Goal: Contribute content

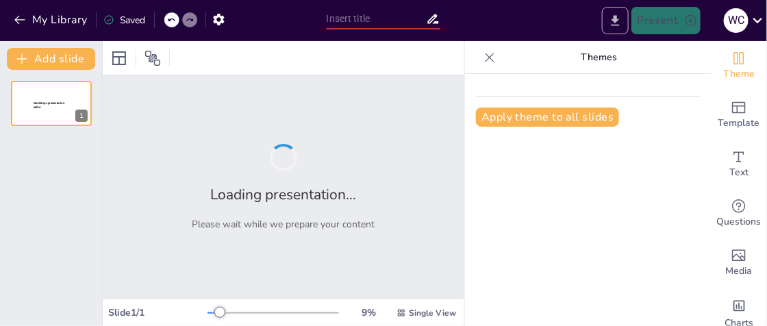
type input "Situación de la salud mental en el [GEOGRAPHIC_DATA]"
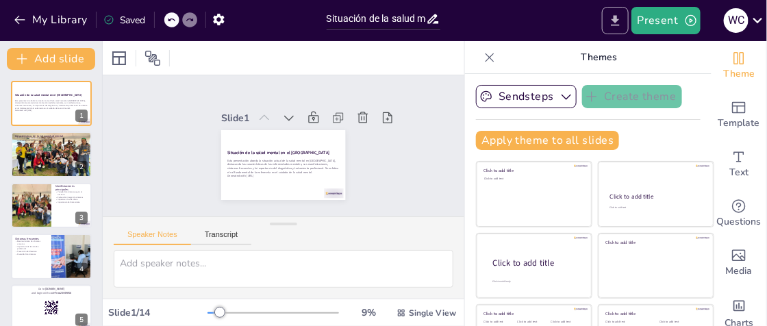
checkbox input "true"
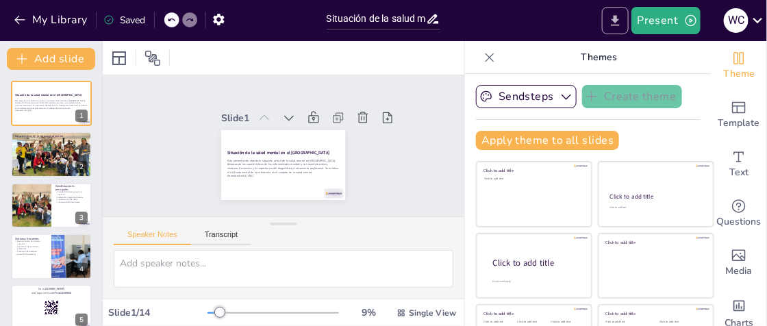
checkbox input "true"
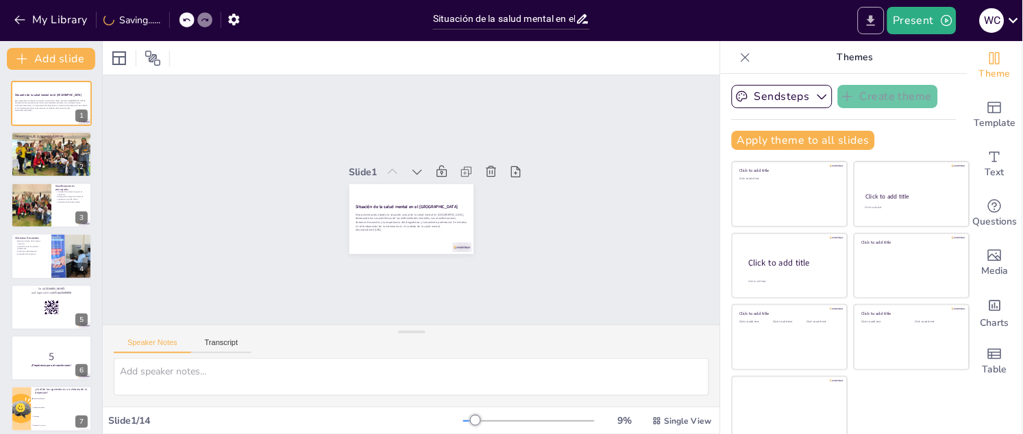
checkbox input "true"
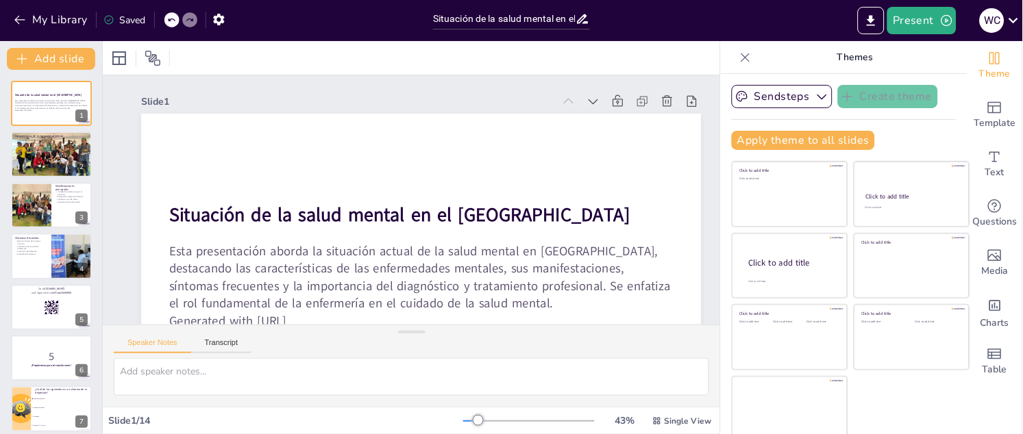
checkbox input "true"
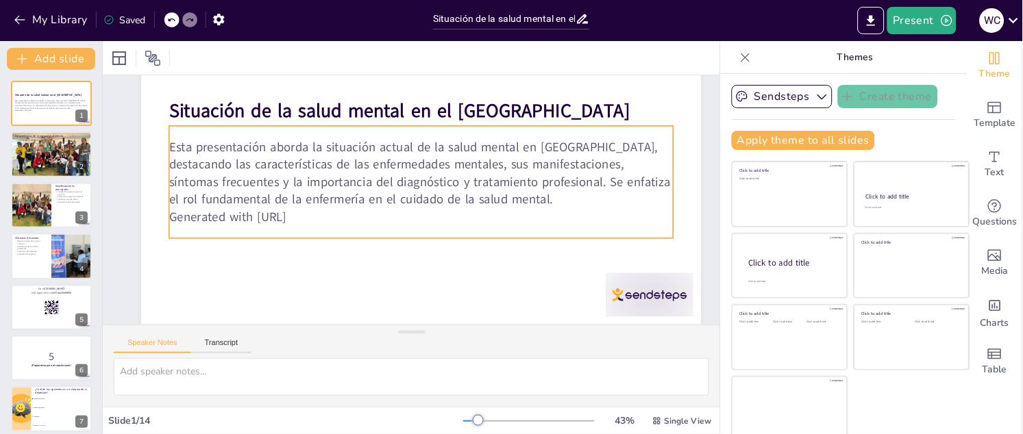
checkbox input "true"
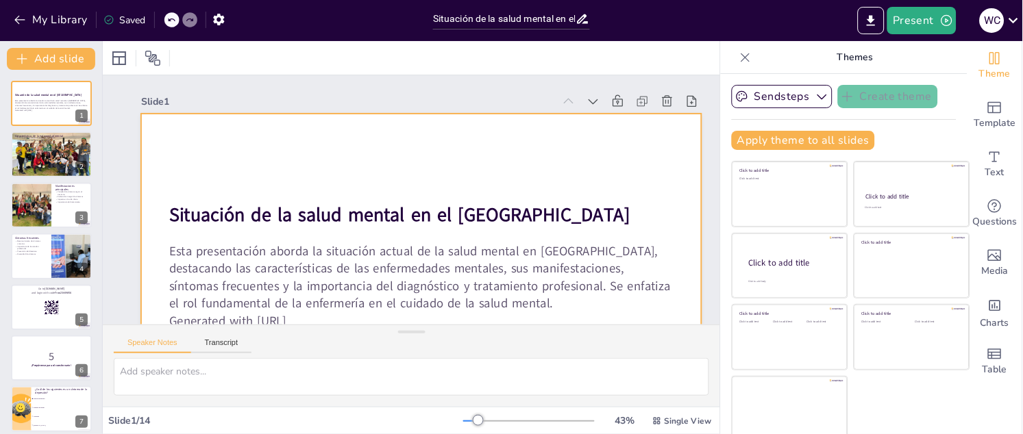
checkbox input "true"
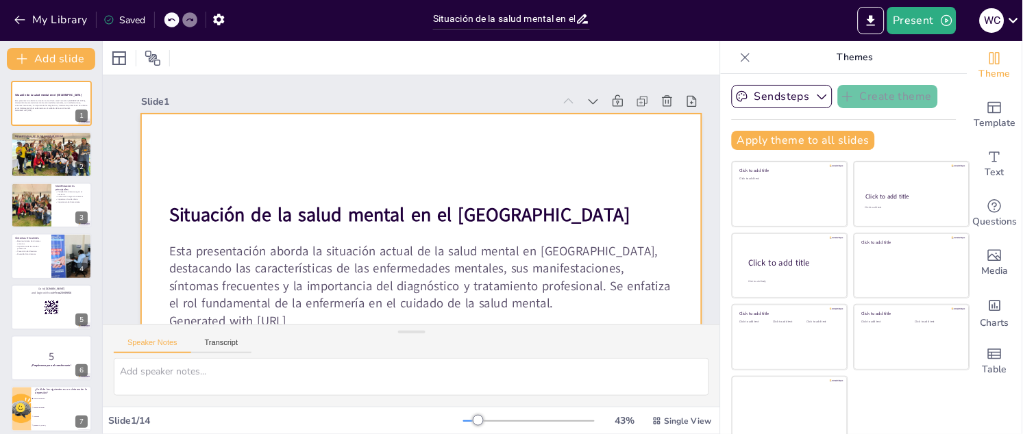
checkbox input "true"
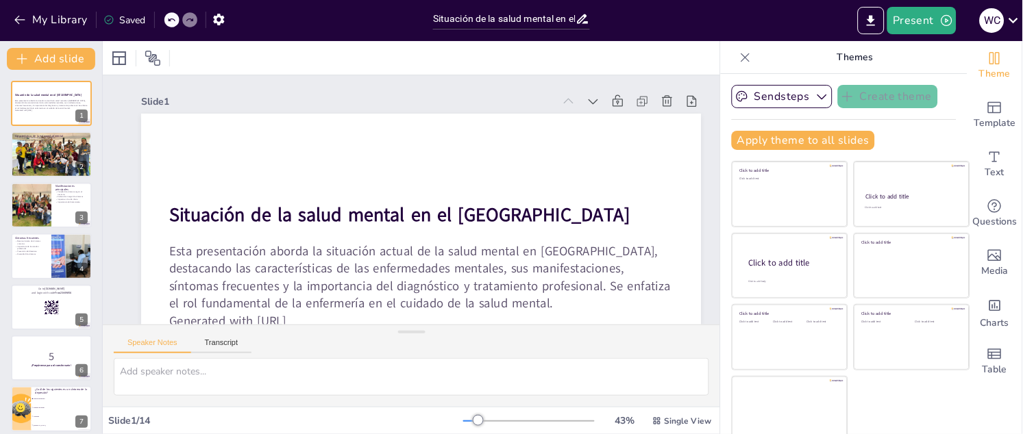
checkbox input "true"
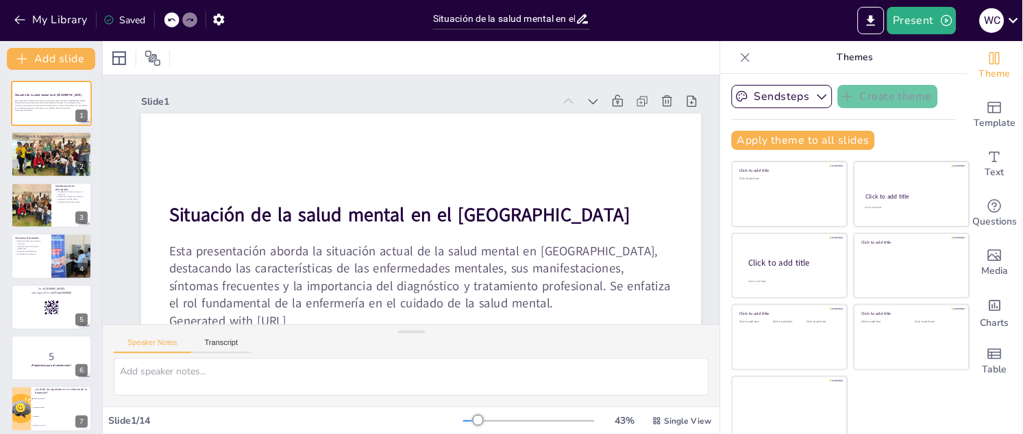
checkbox input "true"
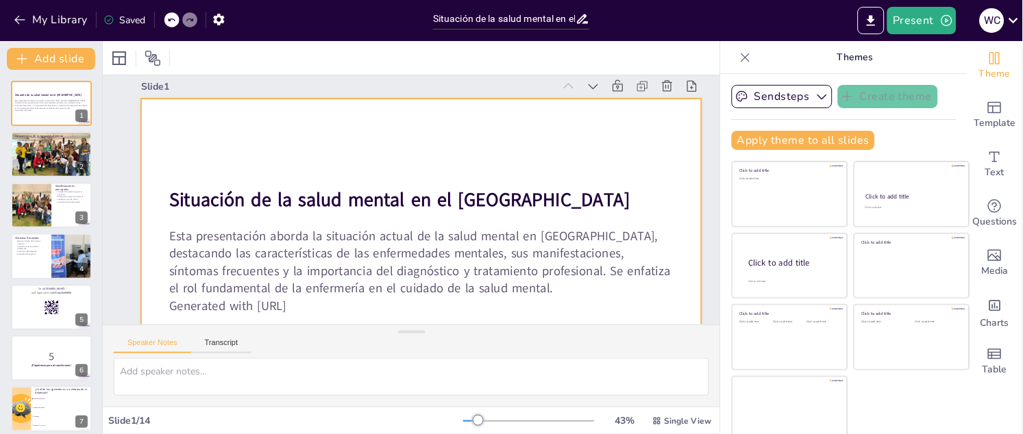
checkbox input "true"
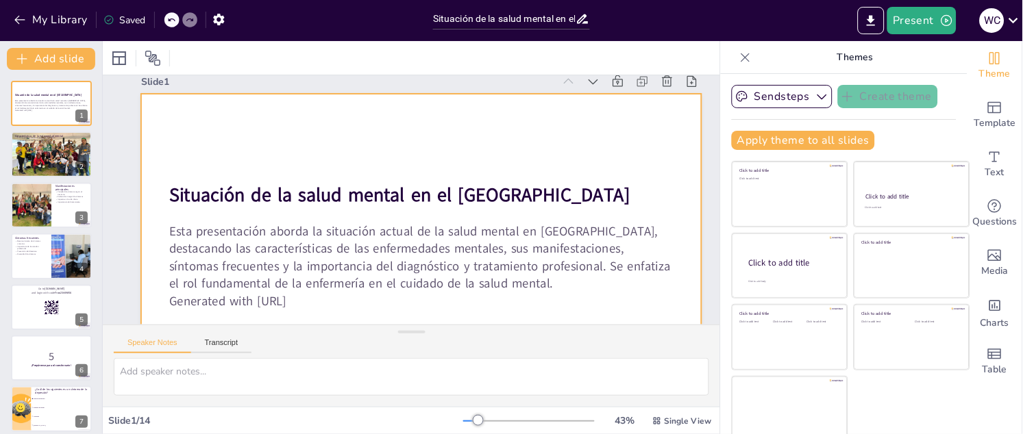
checkbox input "true"
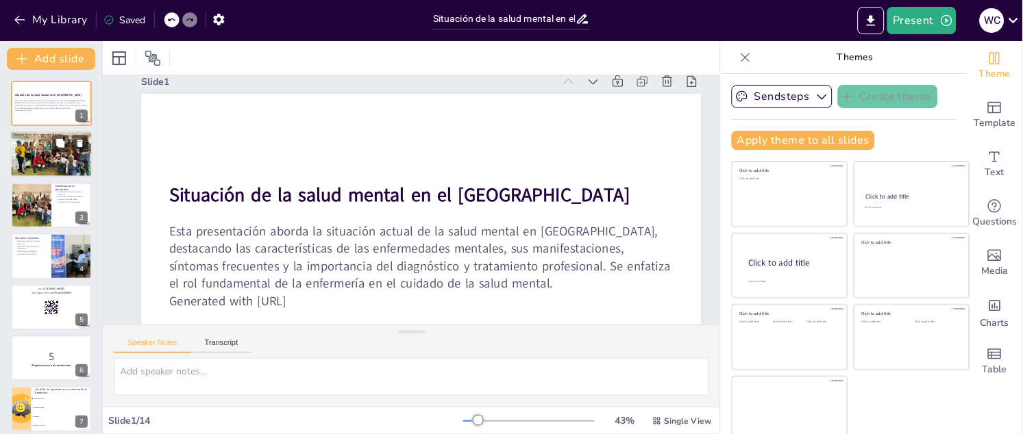
checkbox input "true"
click at [25, 161] on div at bounding box center [51, 154] width 82 height 62
type textarea "Lor ipsumdolorsi ametcons ad elit seddoei t in utlabor etd mag aliqua, enim adm…"
checkbox input "true"
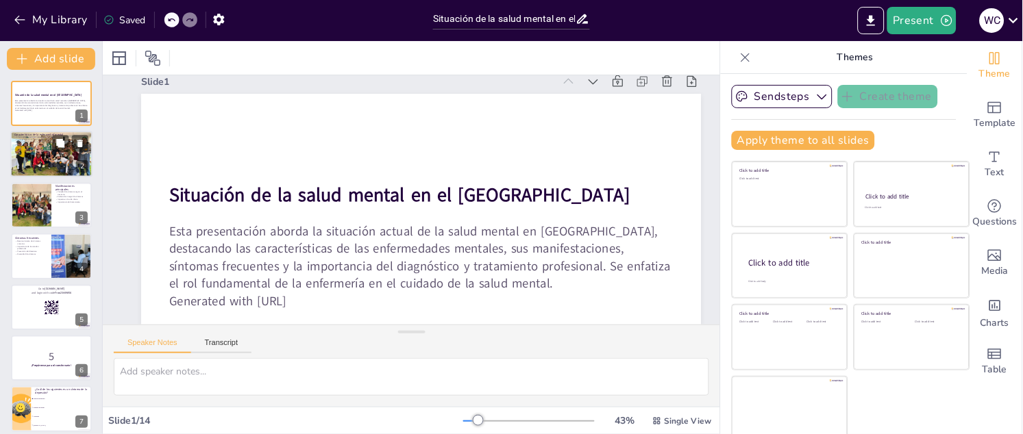
checkbox input "true"
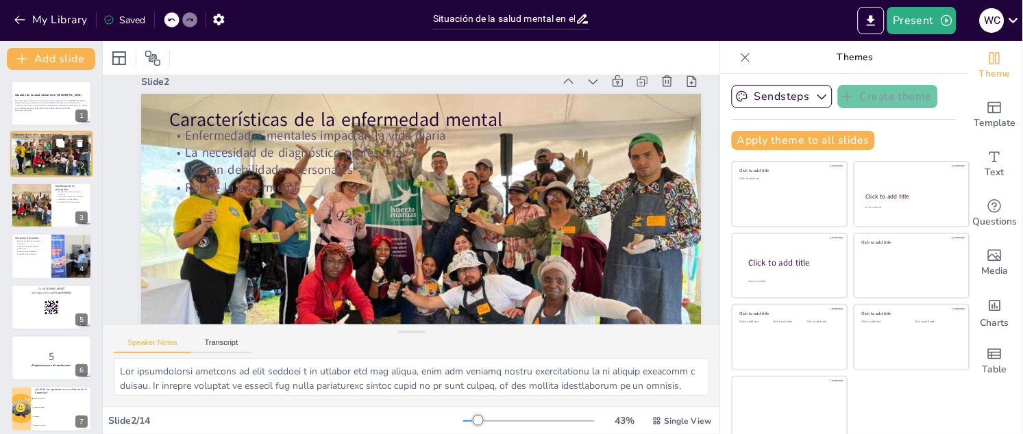
scroll to position [0, 0]
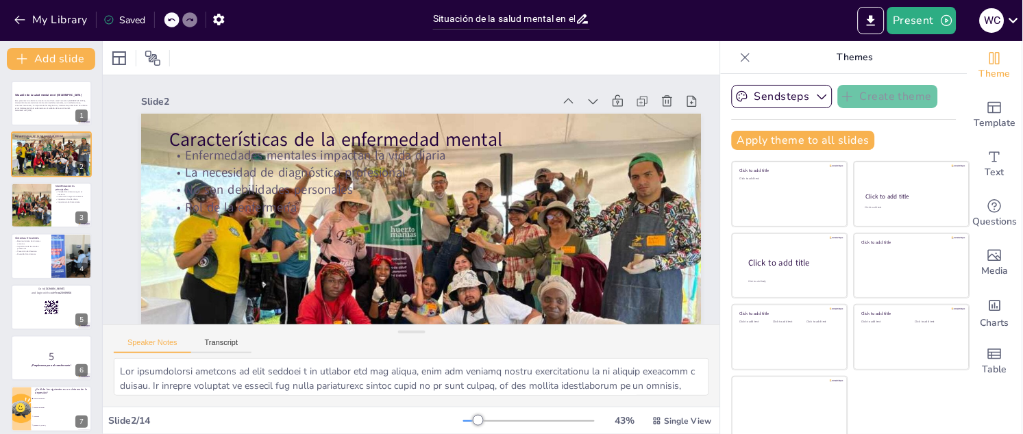
checkbox input "true"
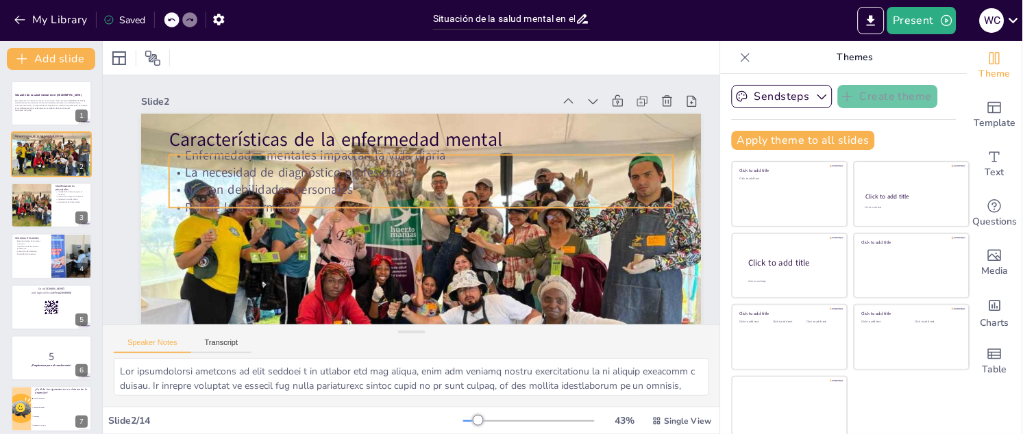
checkbox input "true"
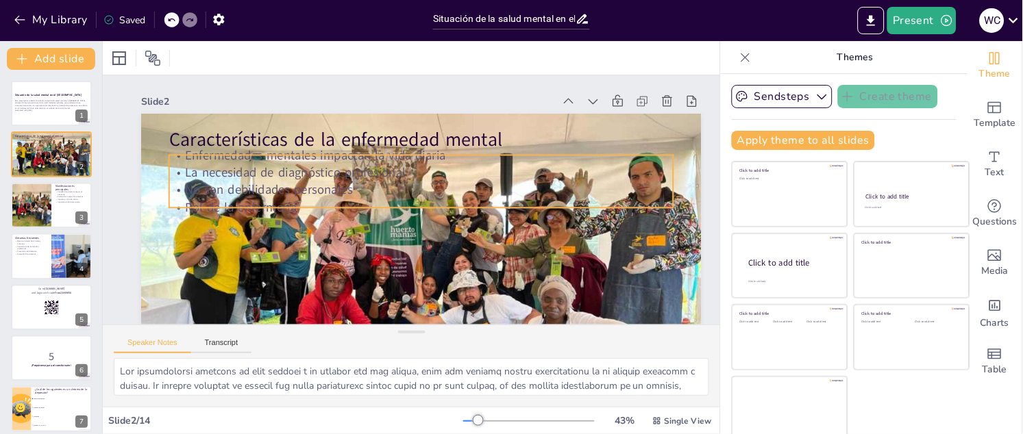
checkbox input "true"
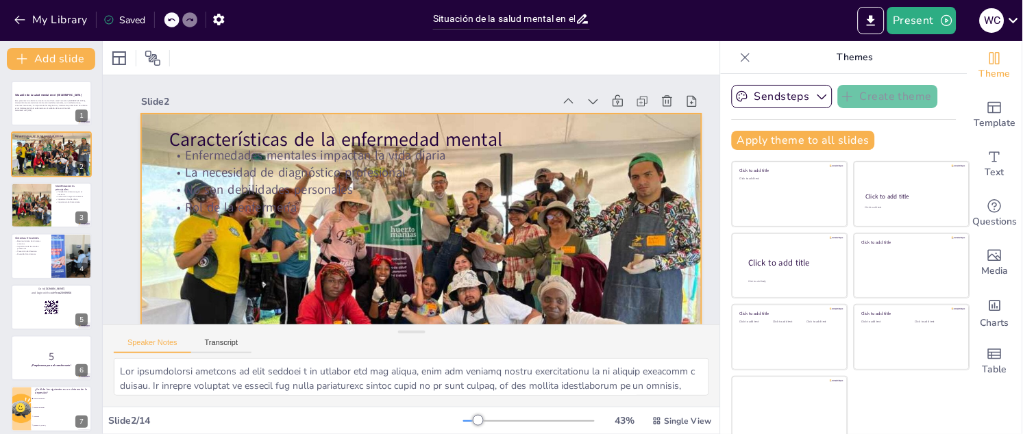
checkbox input "true"
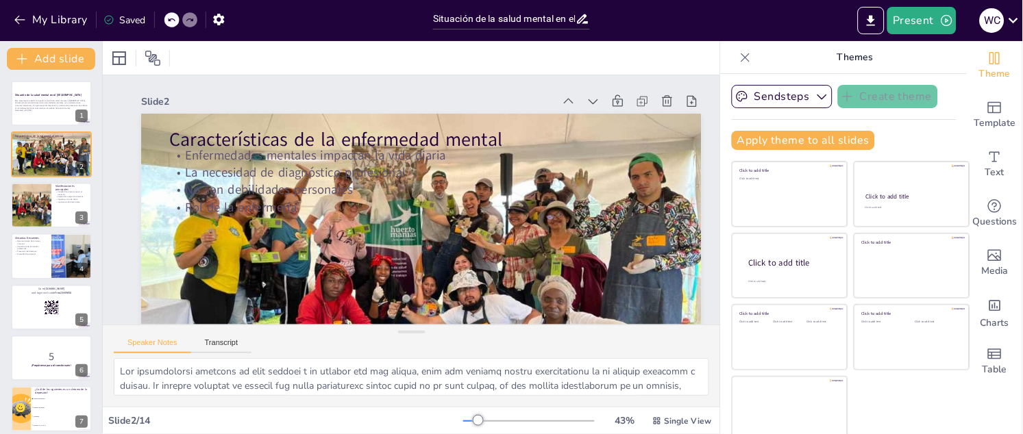
checkbox input "true"
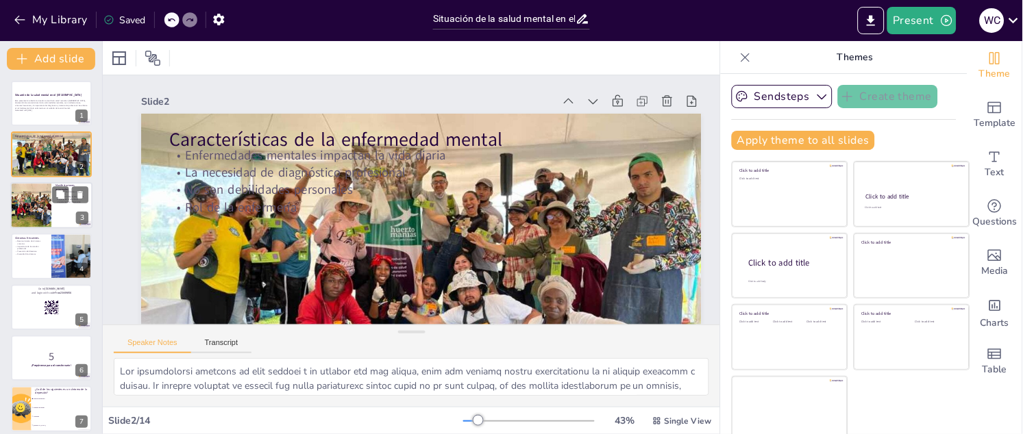
checkbox input "true"
click at [46, 201] on div at bounding box center [31, 205] width 62 height 47
type textarea "Lore ipsu do sitametco adipis elitsedd ei temporin utlab et dolorema. Ali enima…"
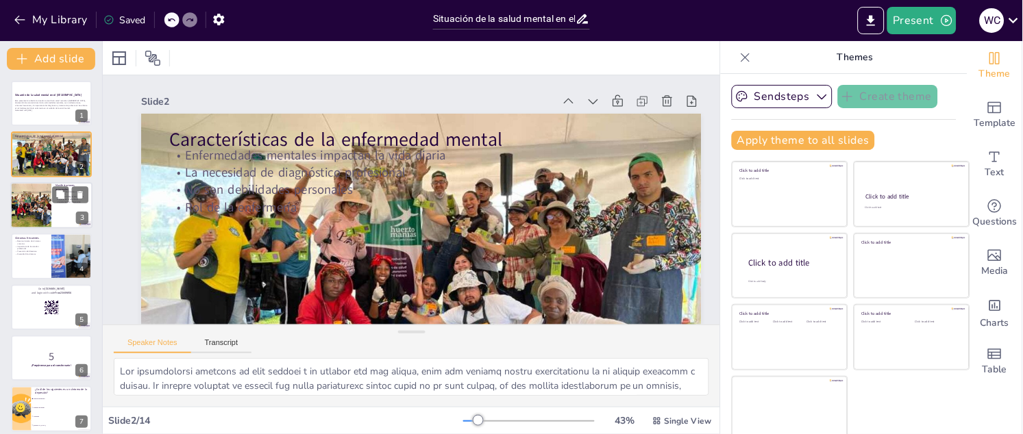
checkbox input "true"
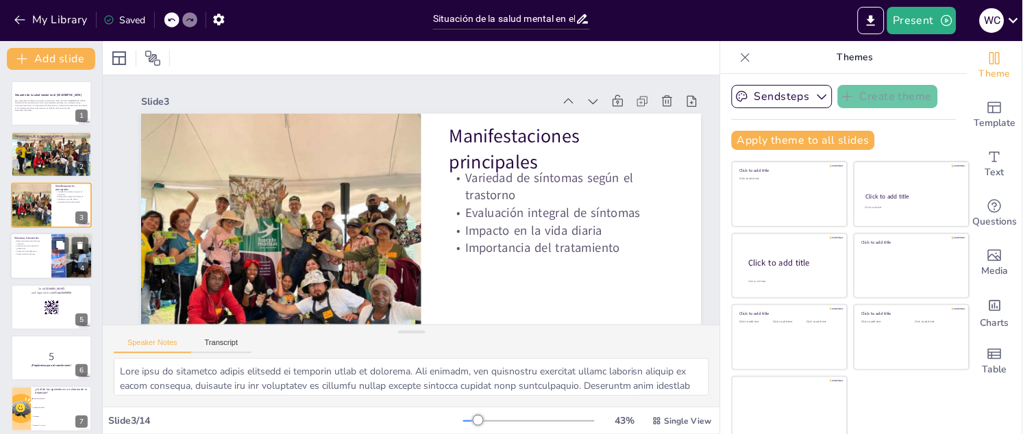
checkbox input "true"
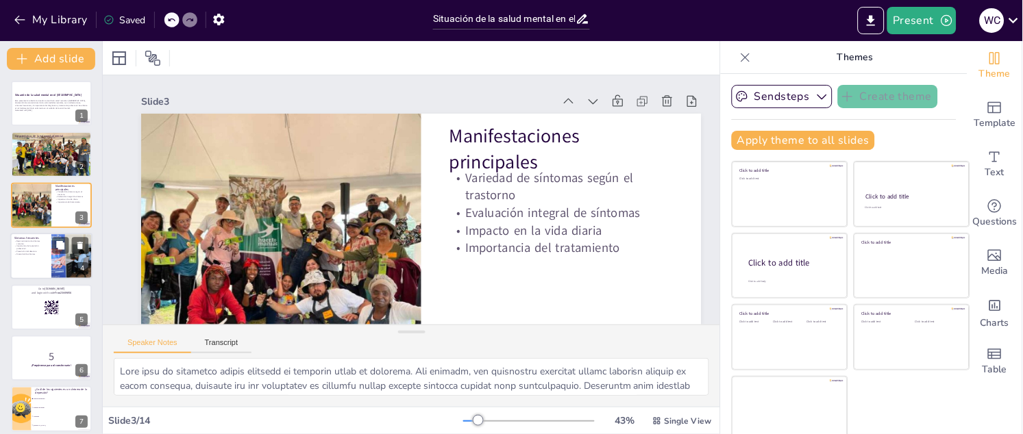
checkbox input "true"
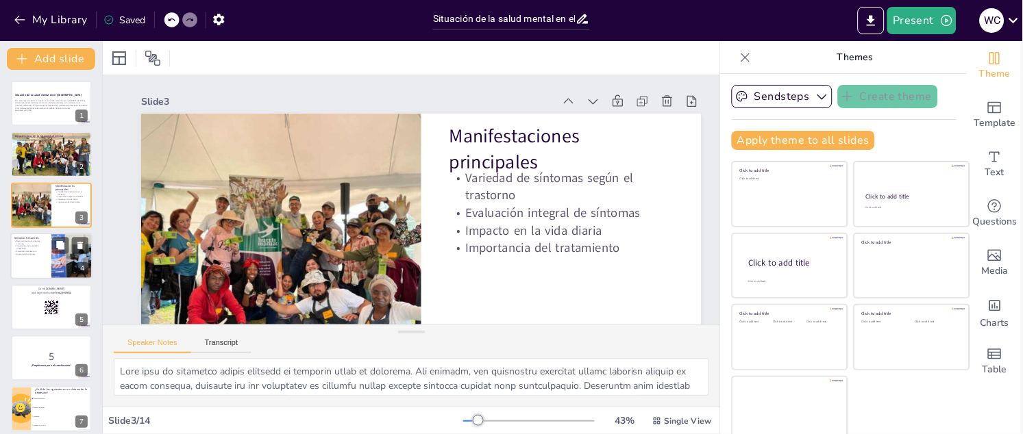
click at [44, 262] on div at bounding box center [51, 256] width 82 height 47
type textarea "Loremipsu dol sitametc adipisc el sed doeiusmodtem incididu ut laboree dolo mag…"
checkbox input "true"
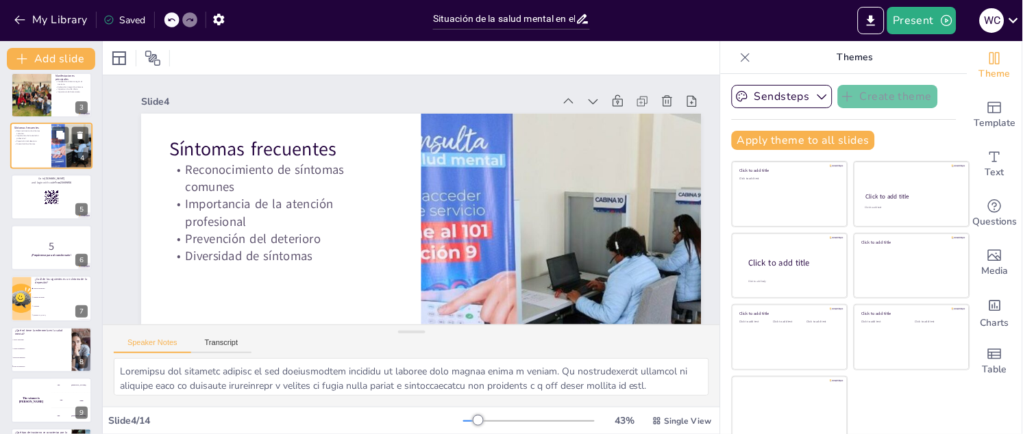
scroll to position [116, 0]
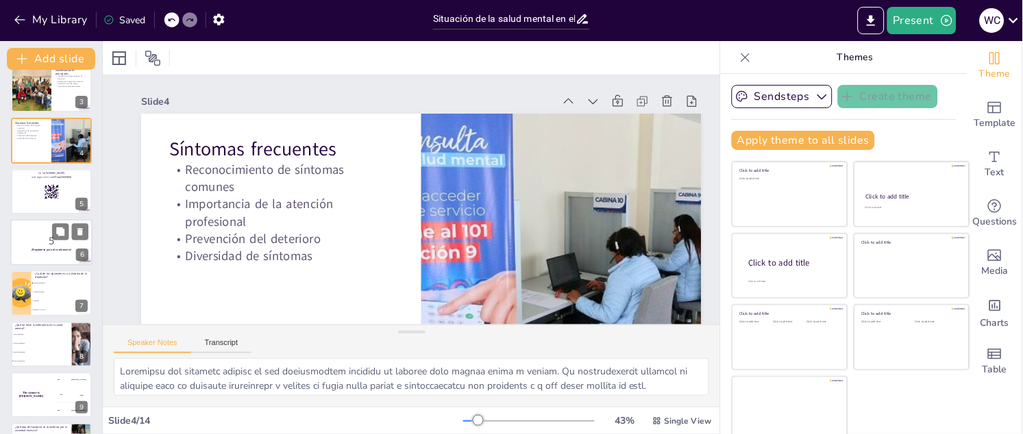
checkbox input "true"
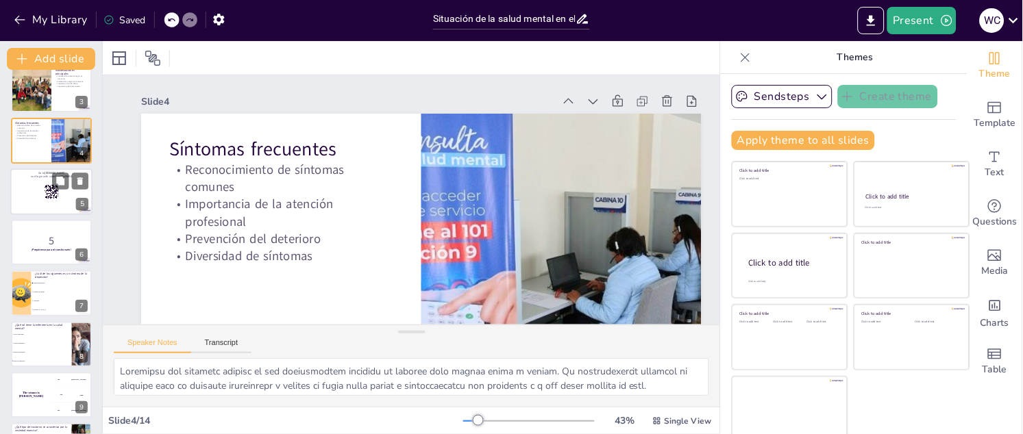
checkbox input "true"
click at [42, 197] on div at bounding box center [51, 192] width 82 height 47
checkbox input "true"
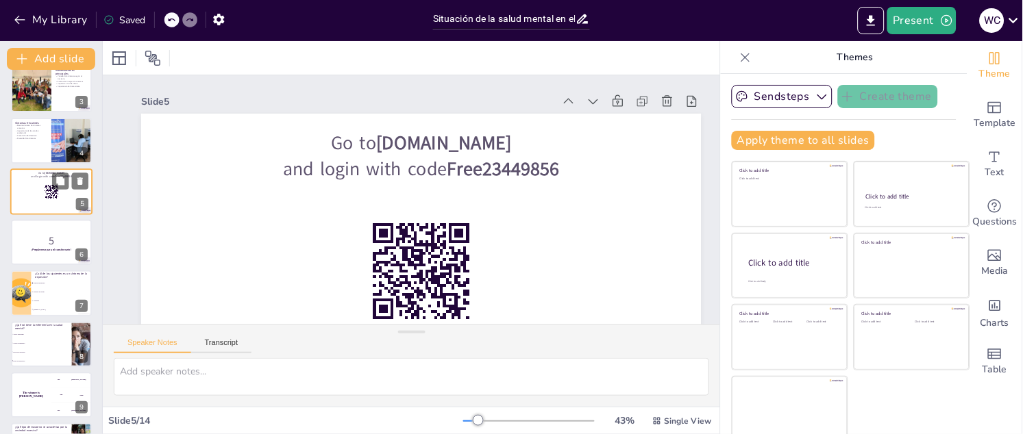
scroll to position [55, 0]
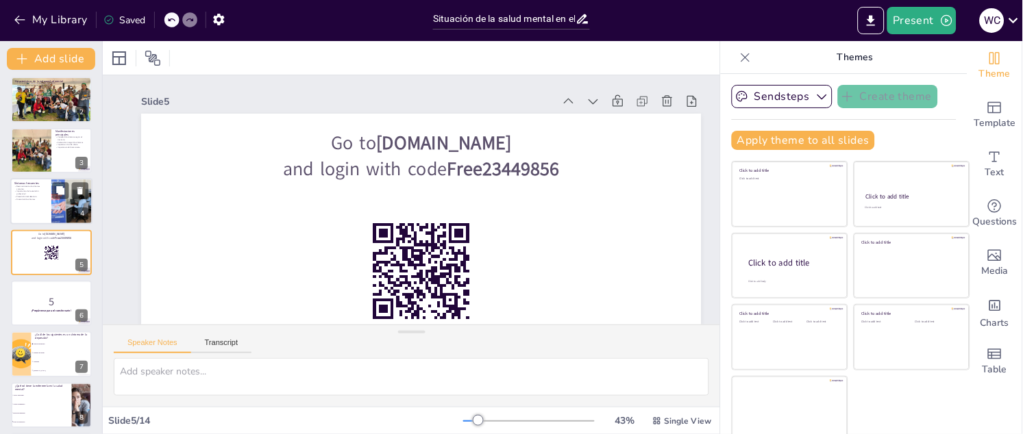
checkbox input "true"
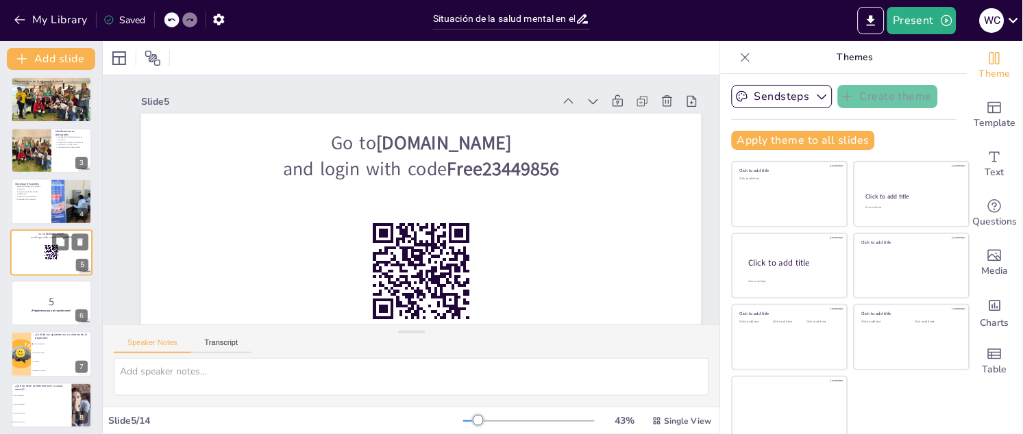
checkbox input "true"
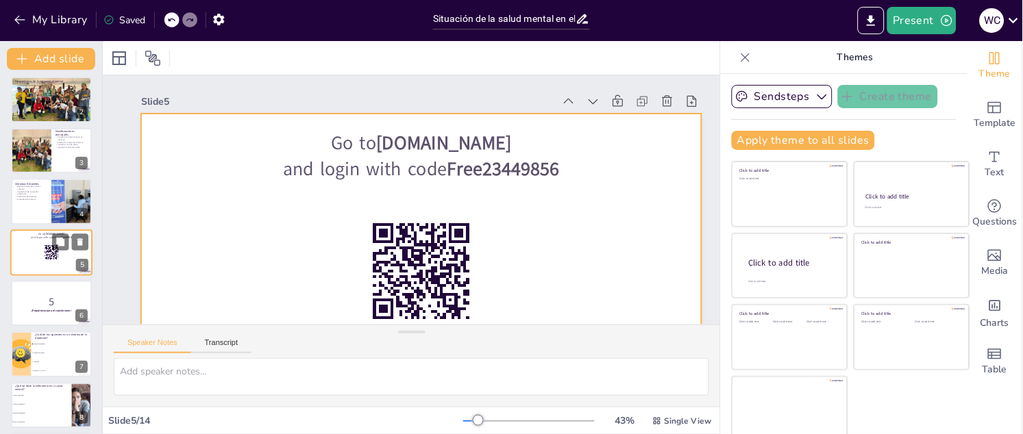
checkbox input "true"
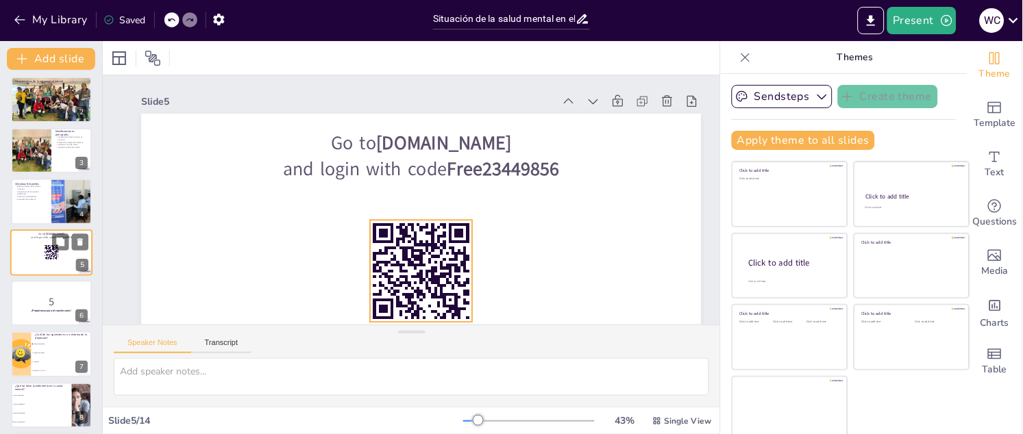
checkbox input "true"
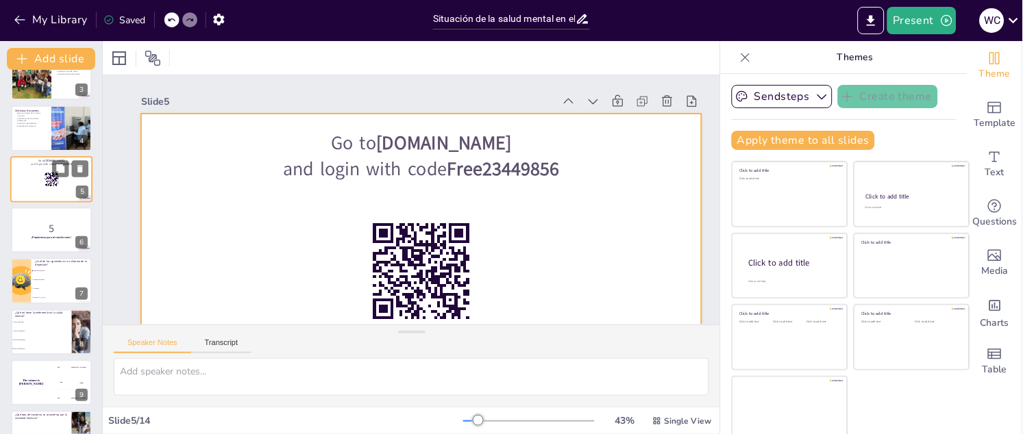
scroll to position [167, 0]
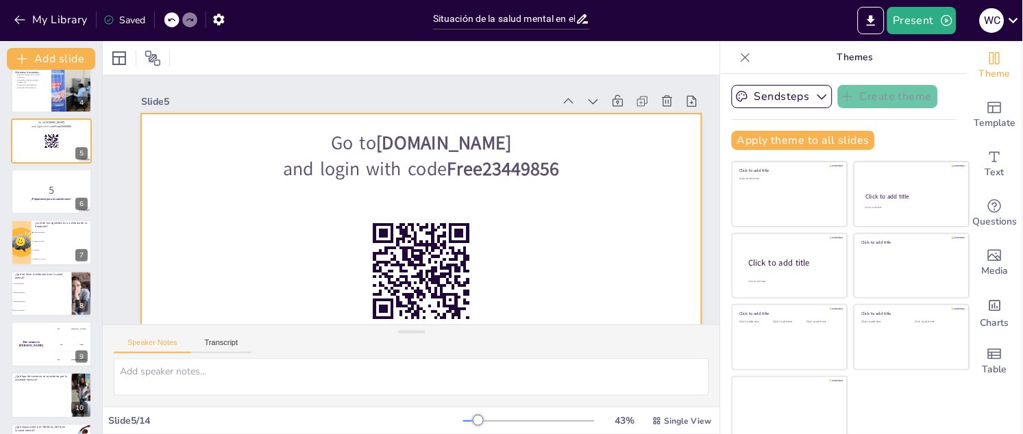
checkbox input "true"
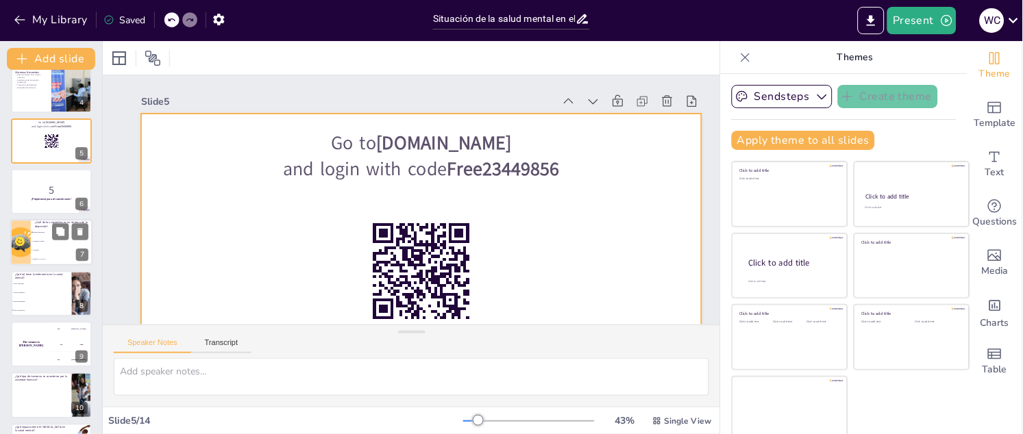
checkbox input "true"
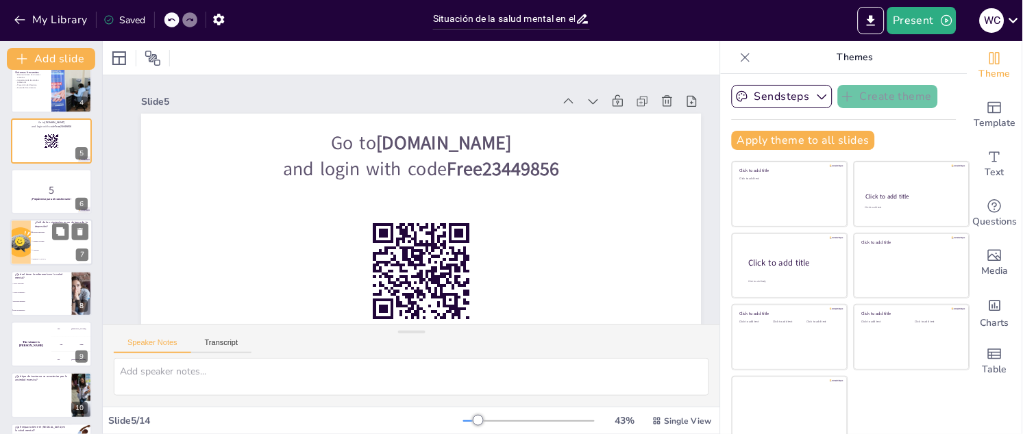
checkbox input "true"
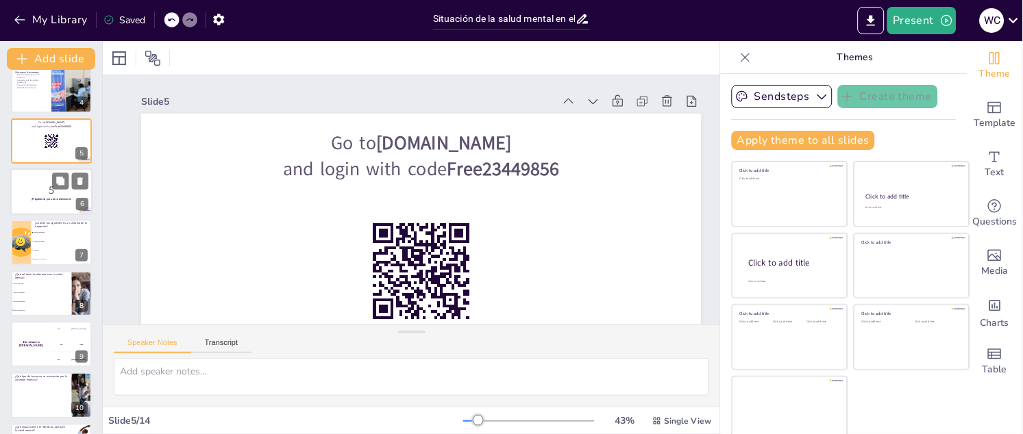
checkbox input "true"
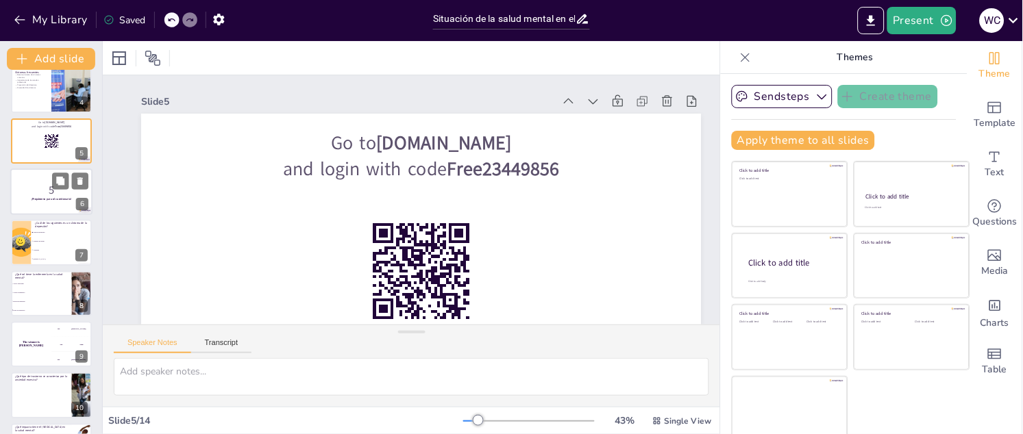
checkbox input "true"
click at [36, 189] on p "5" at bounding box center [51, 190] width 74 height 15
checkbox input "true"
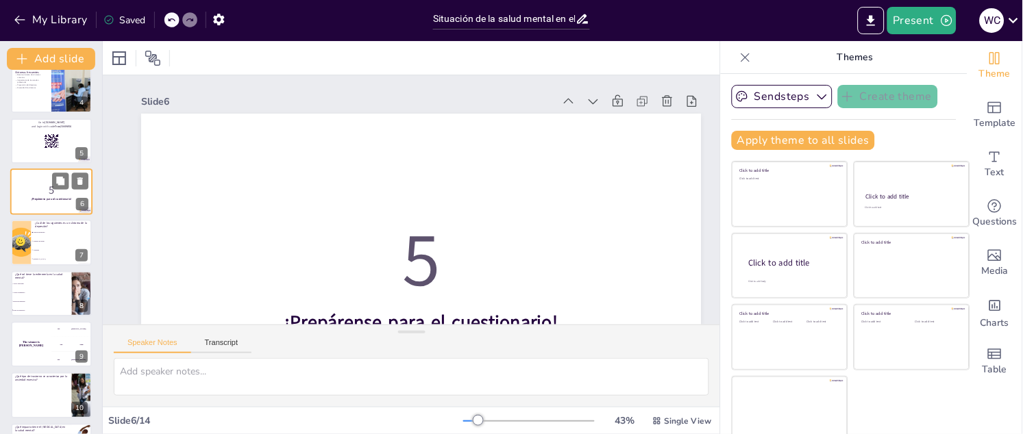
scroll to position [106, 0]
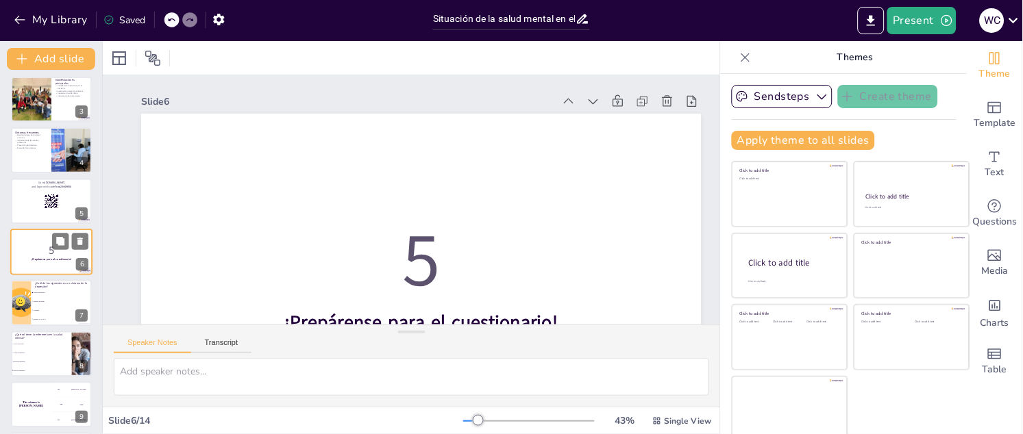
checkbox input "true"
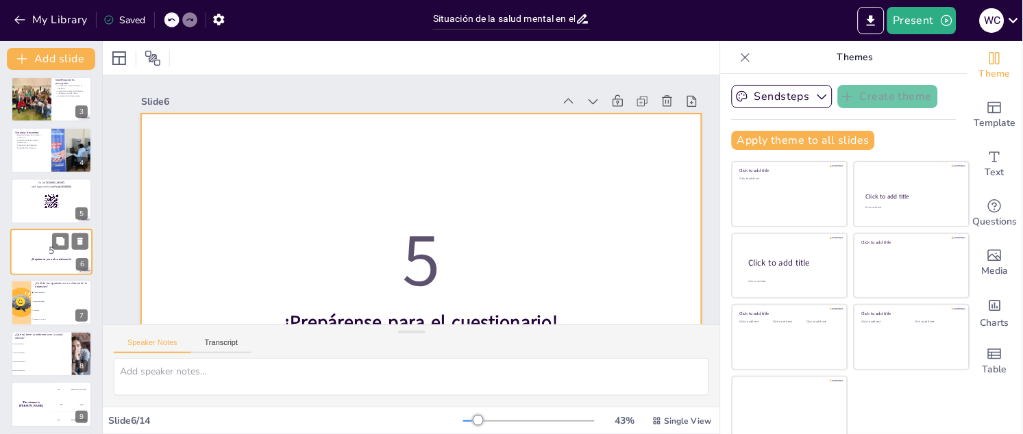
checkbox input "true"
click at [42, 241] on div at bounding box center [51, 252] width 82 height 47
checkbox input "true"
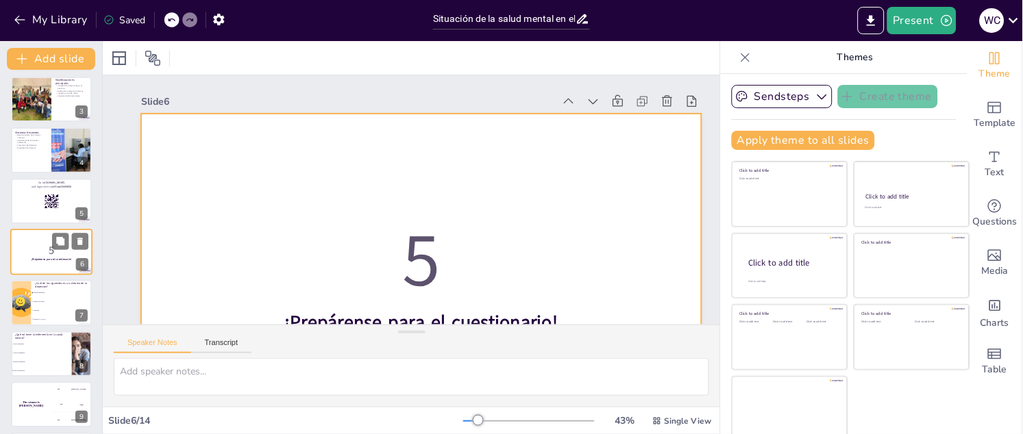
checkbox input "true"
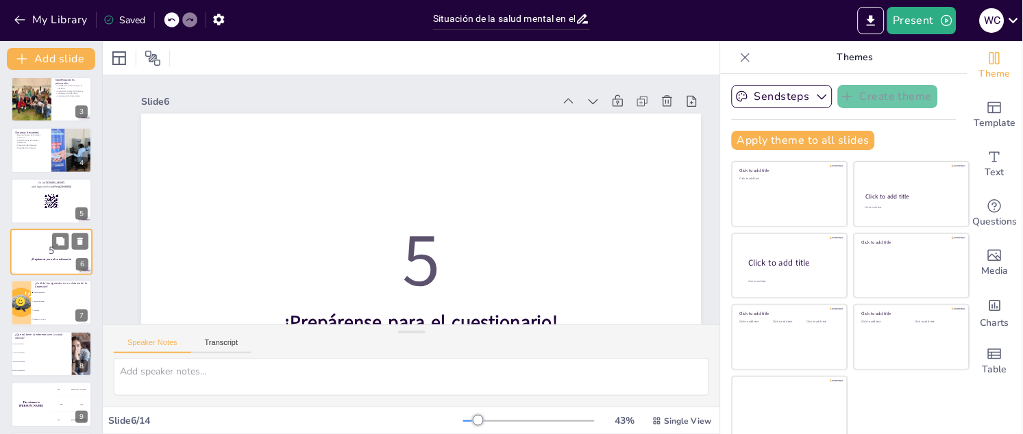
scroll to position [71, 0]
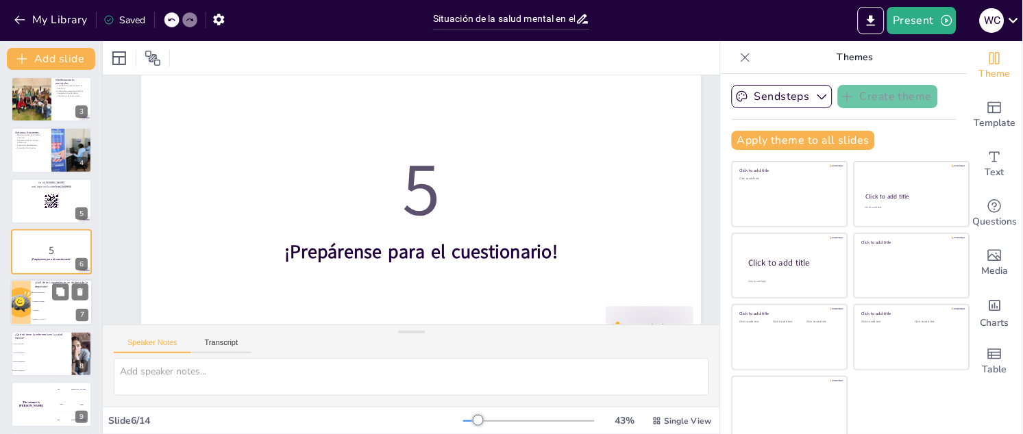
checkbox input "true"
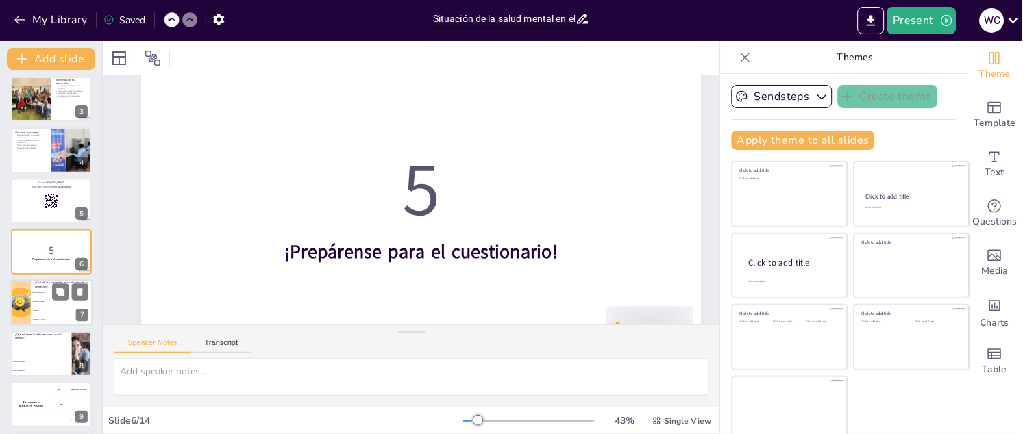
checkbox input "true"
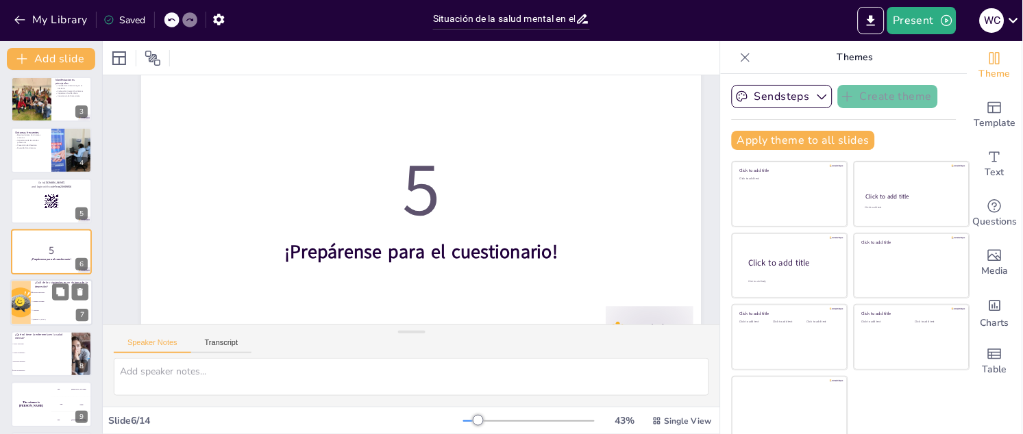
checkbox input "true"
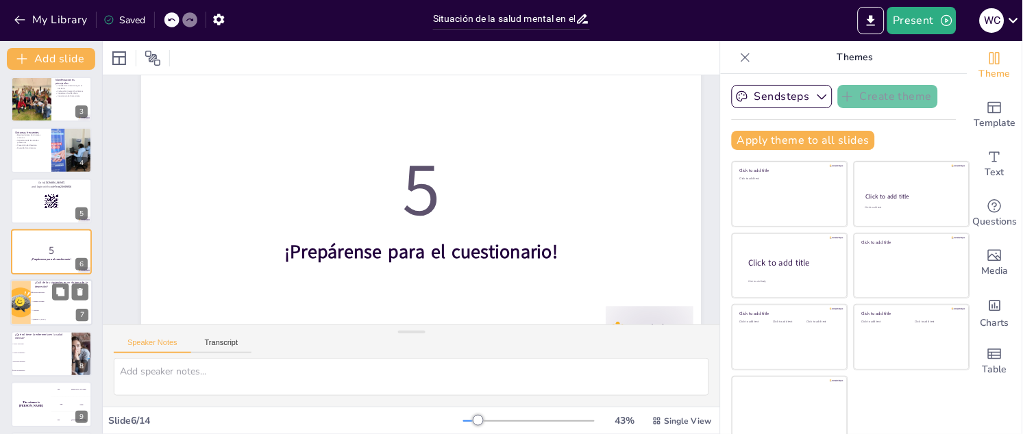
click at [47, 299] on li "Cambios de ánimo" at bounding box center [62, 302] width 62 height 9
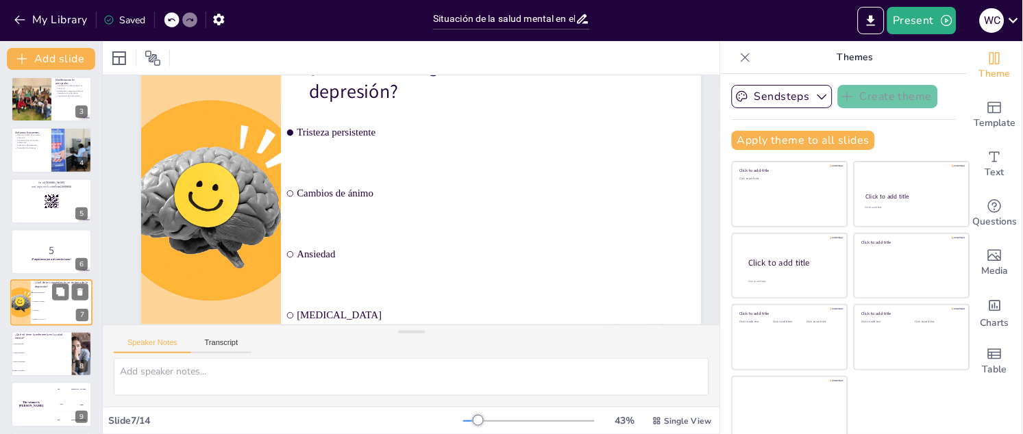
type textarea "La tristeza persistente es un síntoma característico de la depresión, como se m…"
checkbox input "true"
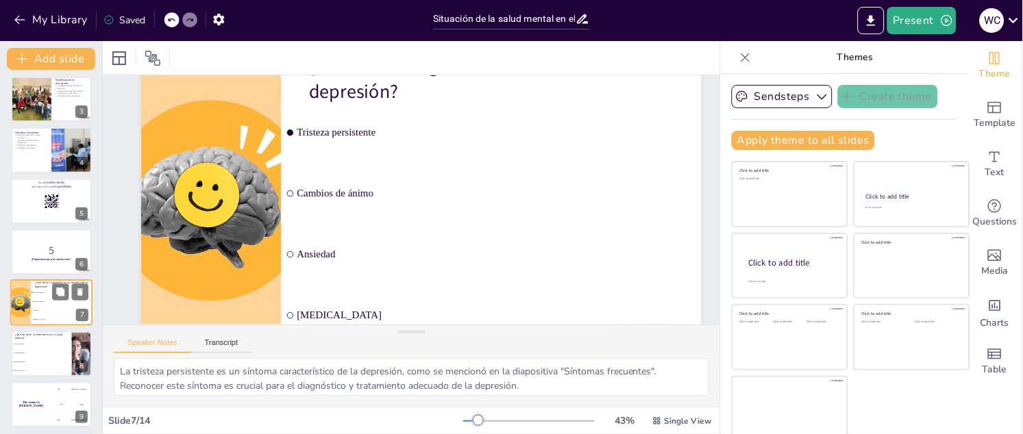
scroll to position [0, 0]
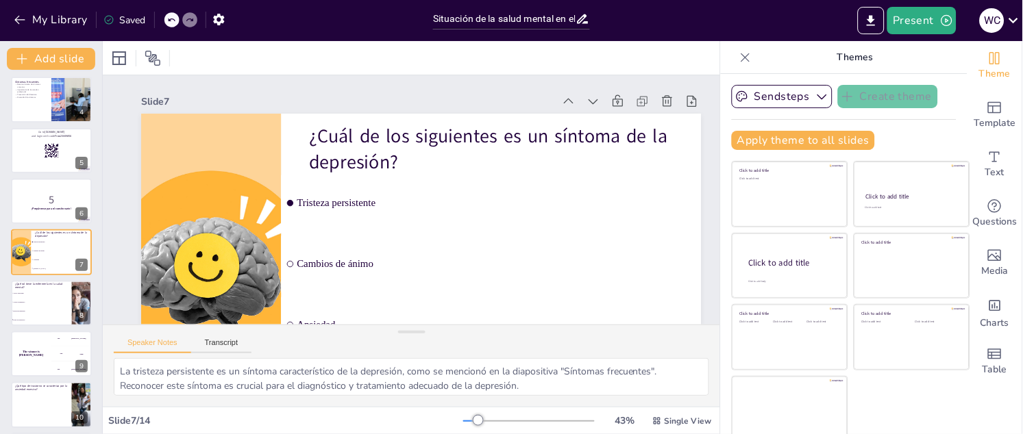
checkbox input "true"
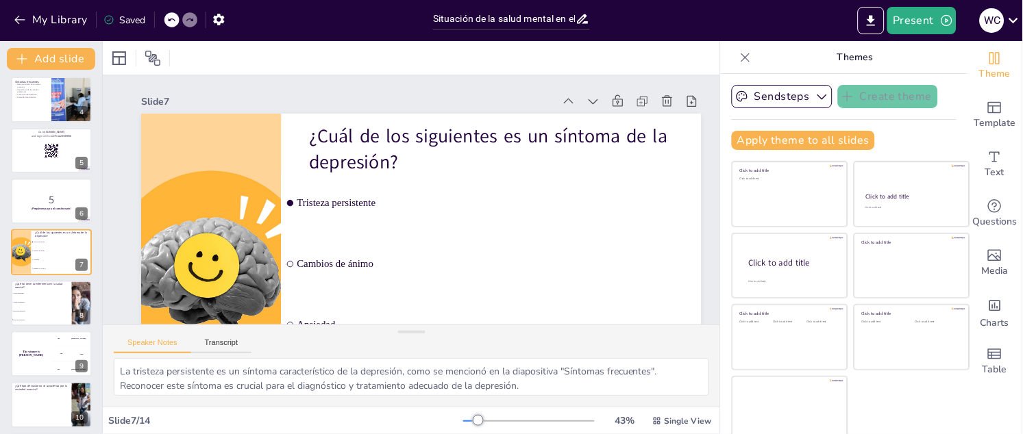
checkbox input "true"
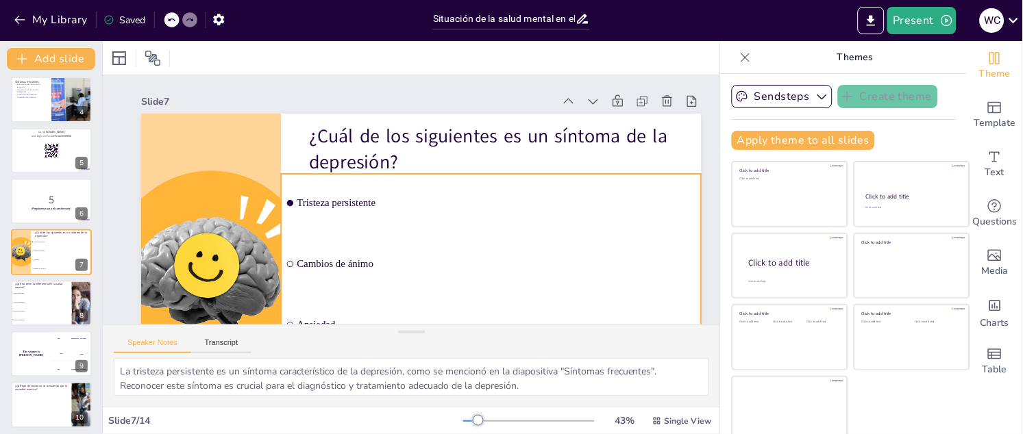
checkbox input "true"
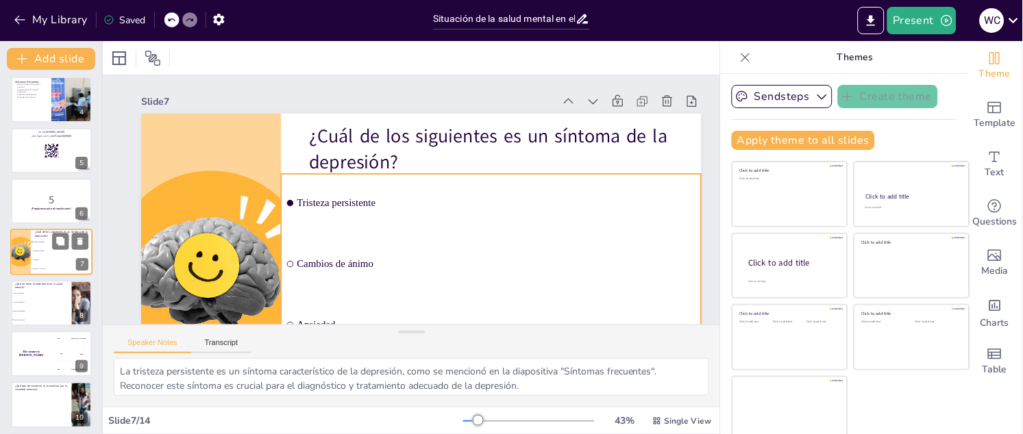
checkbox input "true"
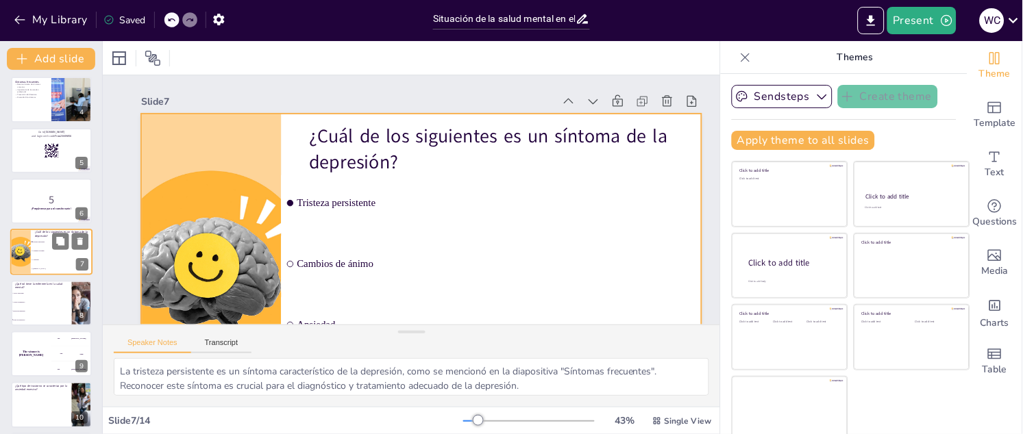
checkbox input "true"
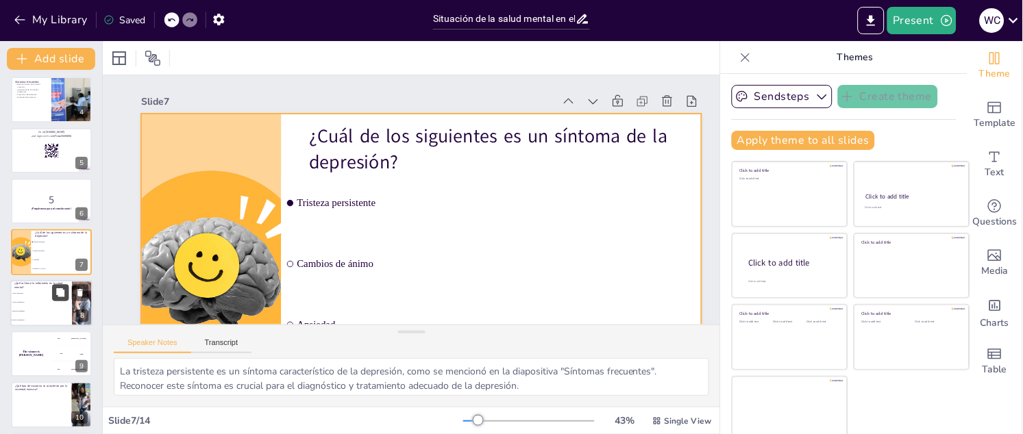
checkbox input "true"
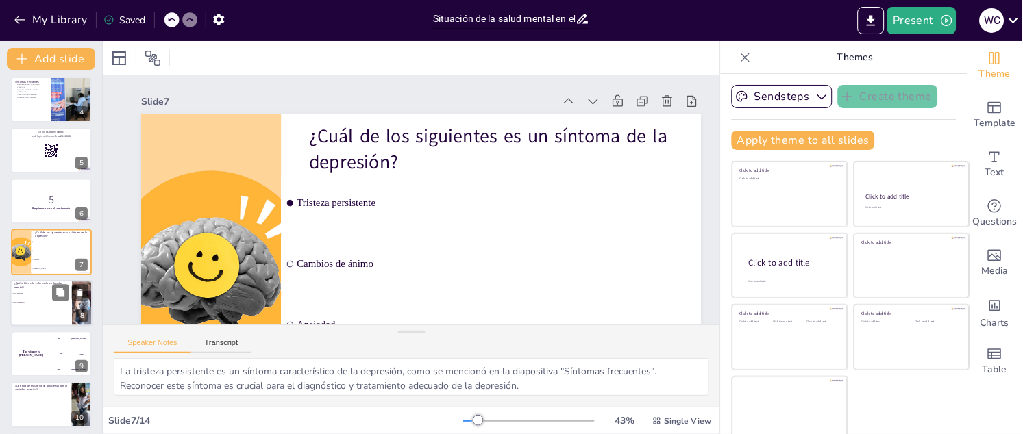
checkbox input "true"
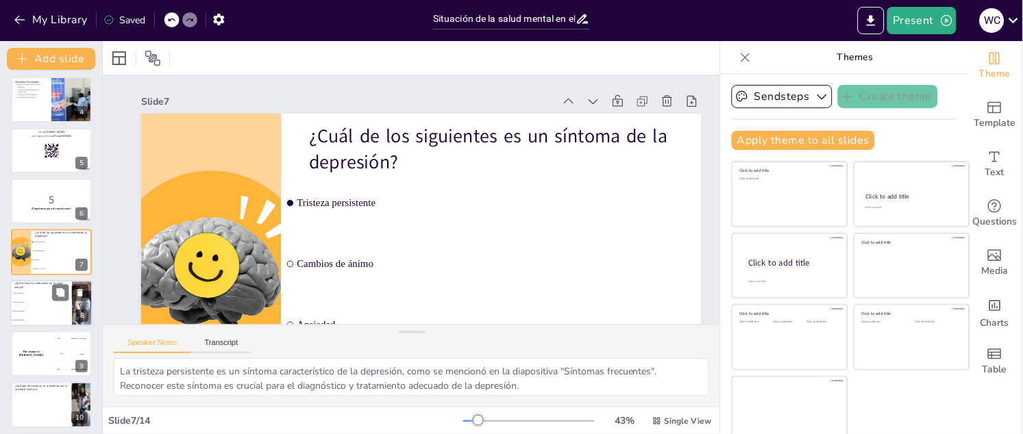
checkbox input "true"
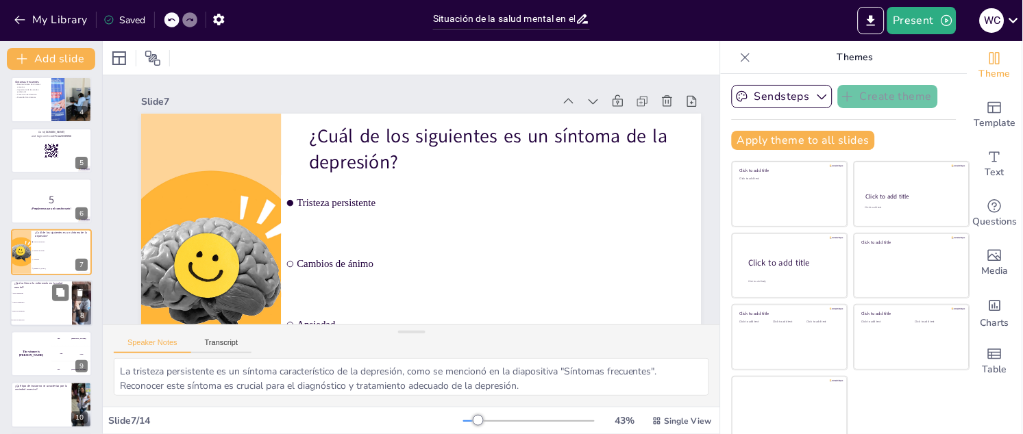
checkbox input "true"
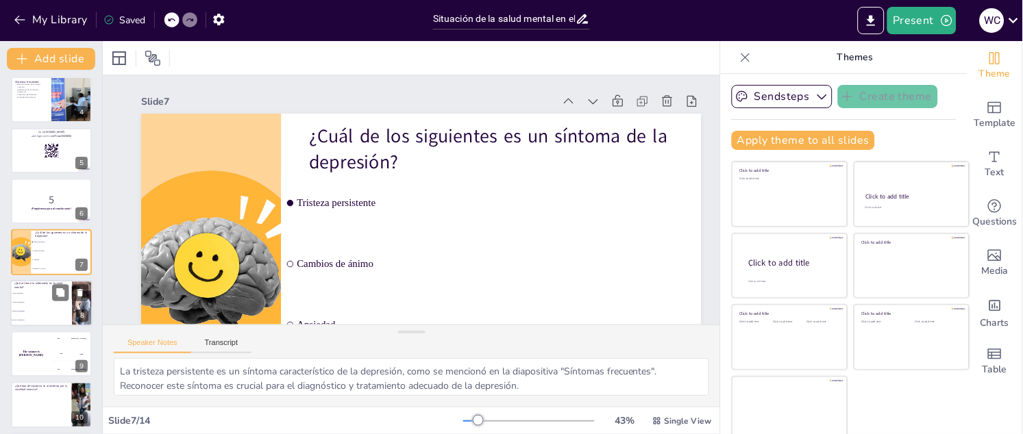
click at [54, 310] on span "Detección temprana" at bounding box center [41, 311] width 59 height 2
type textarea "La enfermería desempeña múltiples roles en la salud mental, incluyendo el apoyo…"
checkbox input "true"
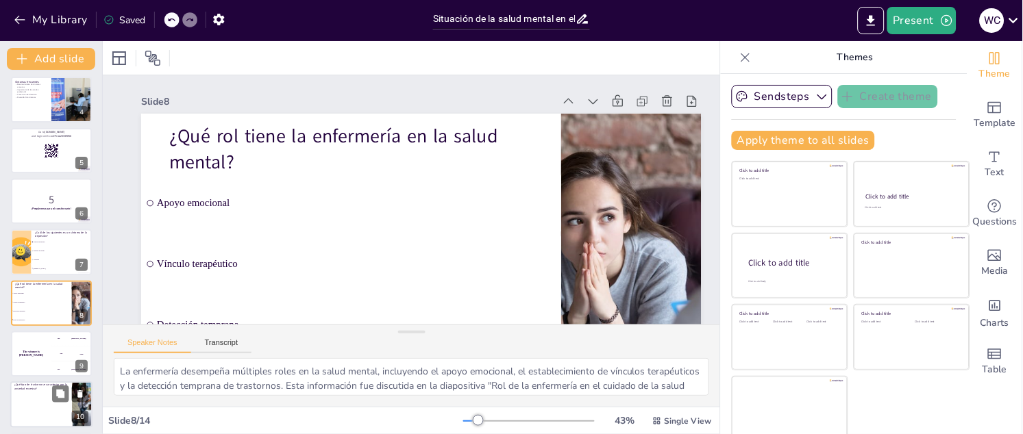
checkbox input "true"
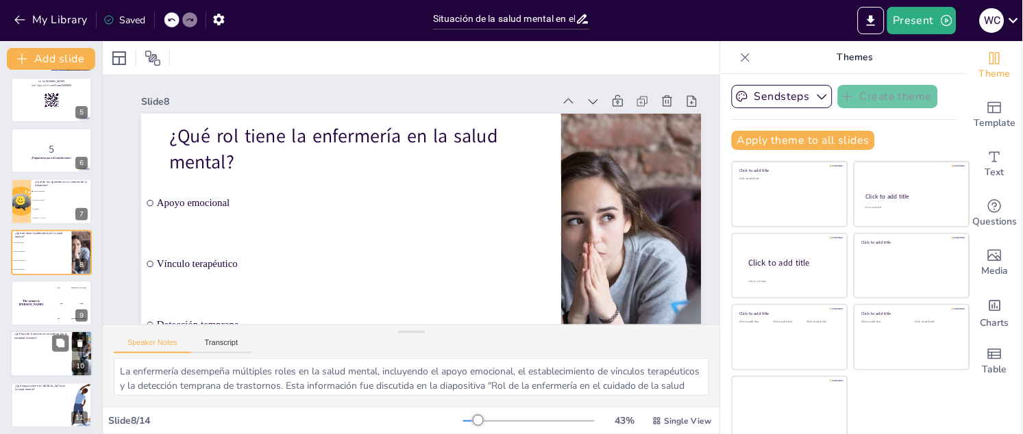
checkbox input "true"
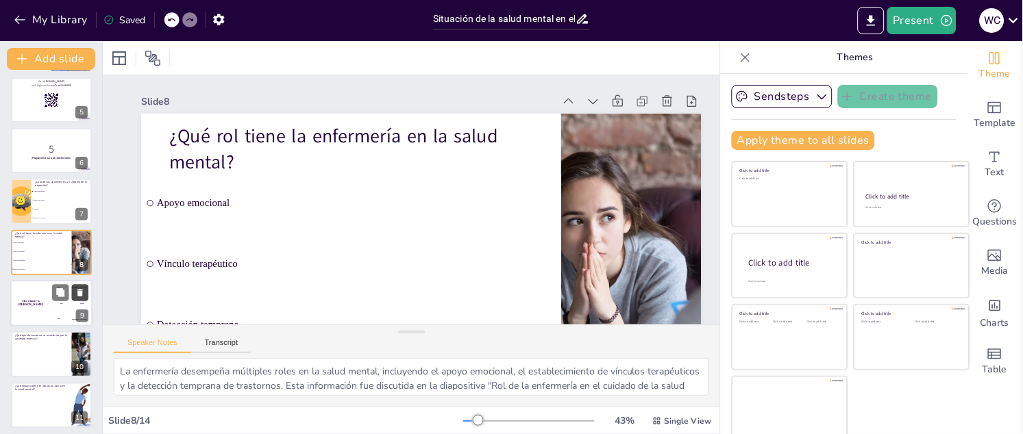
checkbox input "true"
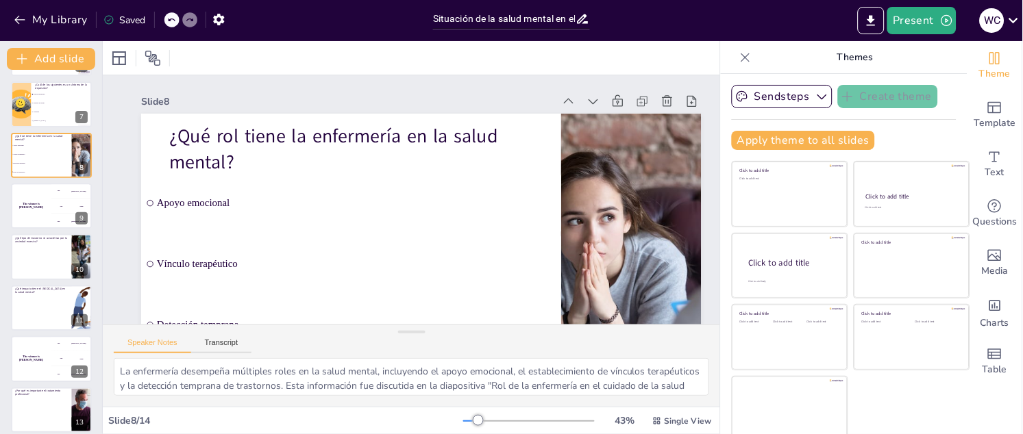
scroll to position [365, 0]
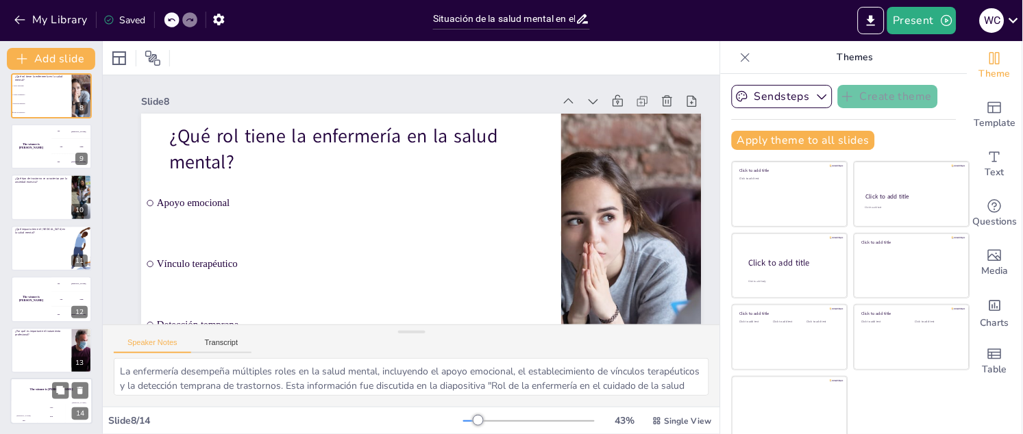
click at [39, 325] on div "Jaap" at bounding box center [51, 409] width 27 height 2
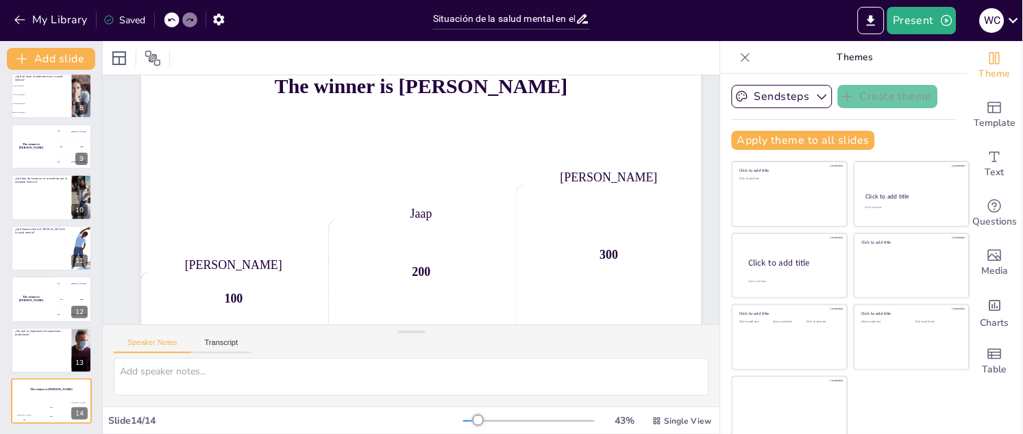
scroll to position [8, 0]
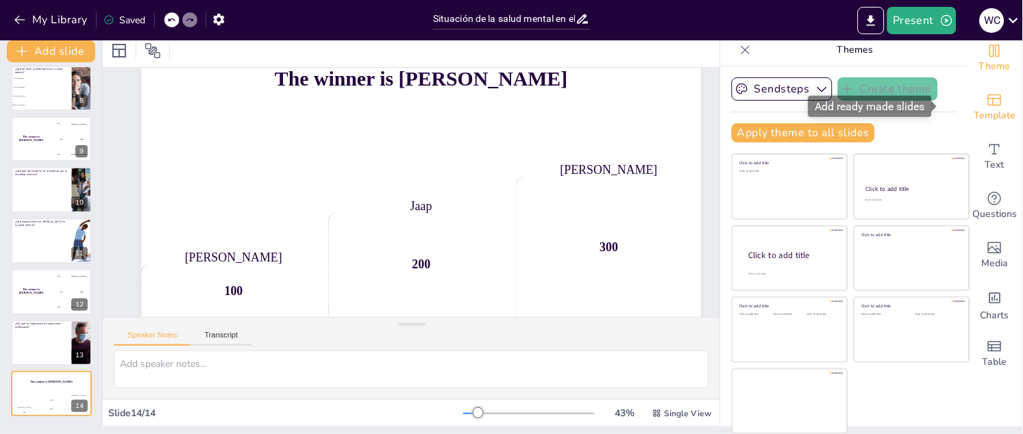
click at [767, 99] on icon "Add ready made slides" at bounding box center [995, 100] width 16 height 16
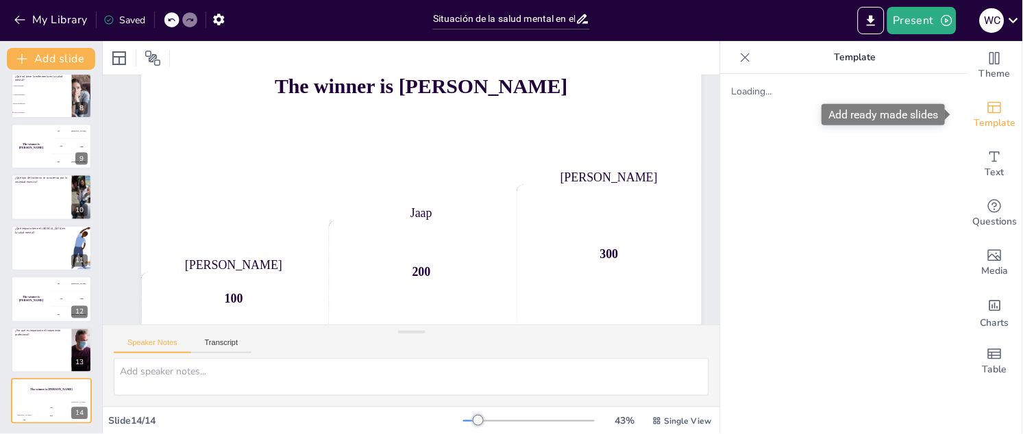
scroll to position [0, 0]
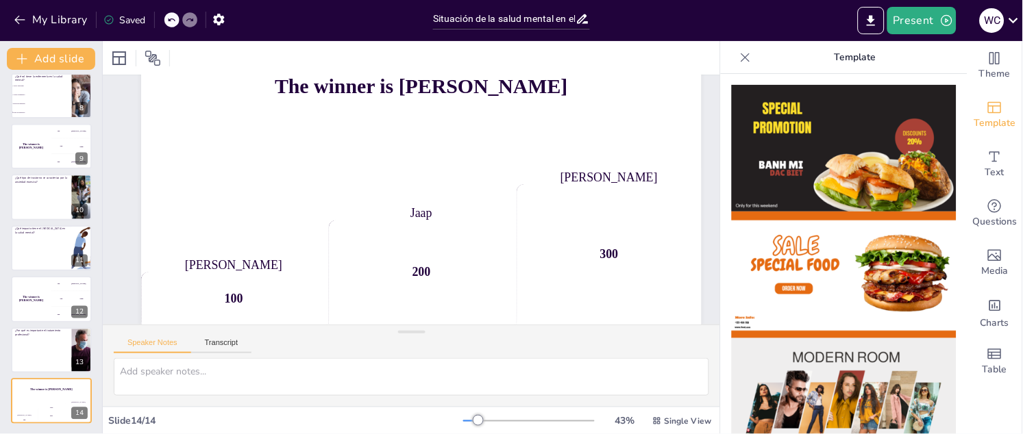
click at [739, 55] on icon at bounding box center [746, 58] width 14 height 14
